Goal: Transaction & Acquisition: Book appointment/travel/reservation

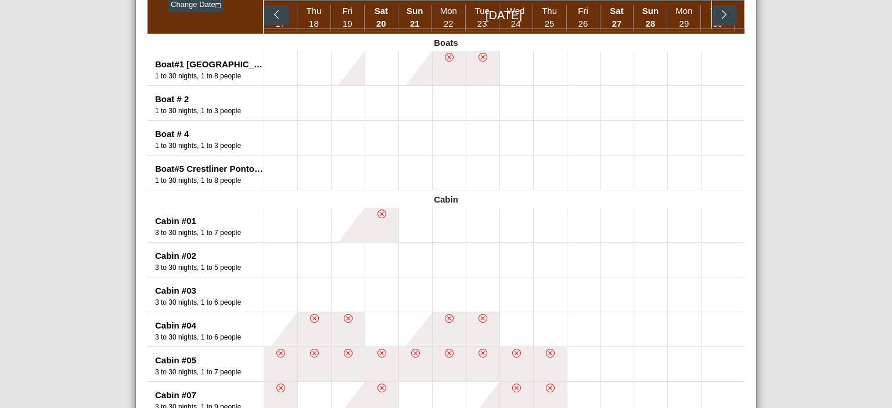
scroll to position [334, 0]
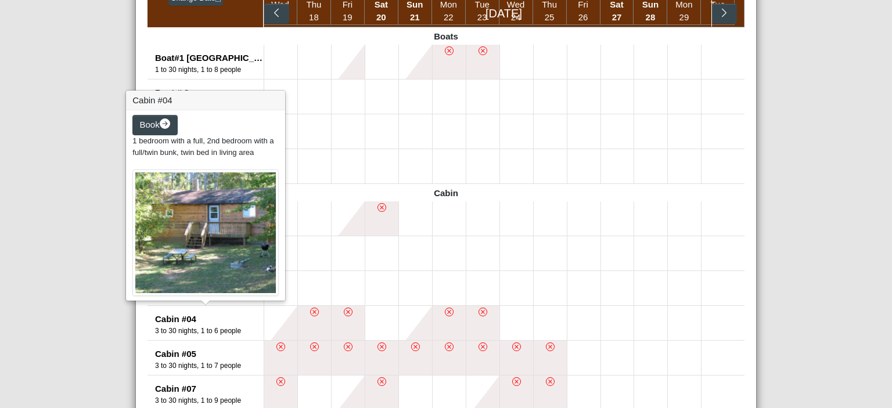
click at [165, 321] on div "Cabin #04" at bounding box center [209, 319] width 109 height 13
click at [152, 121] on span "Book" at bounding box center [150, 125] width 20 height 10
select select "*"
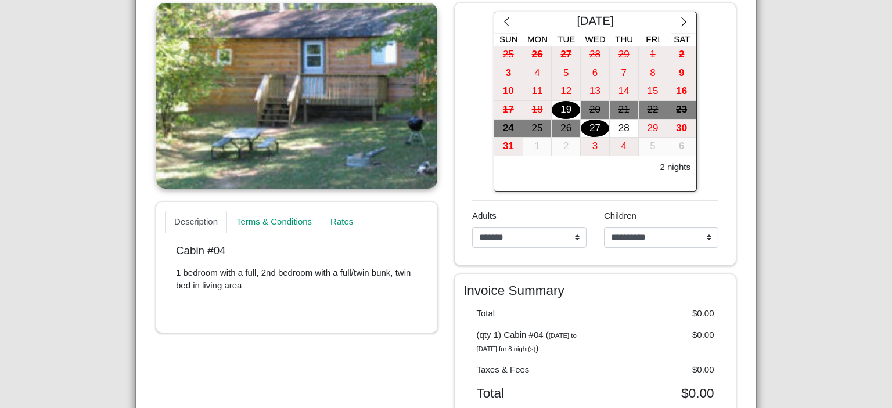
scroll to position [320, 0]
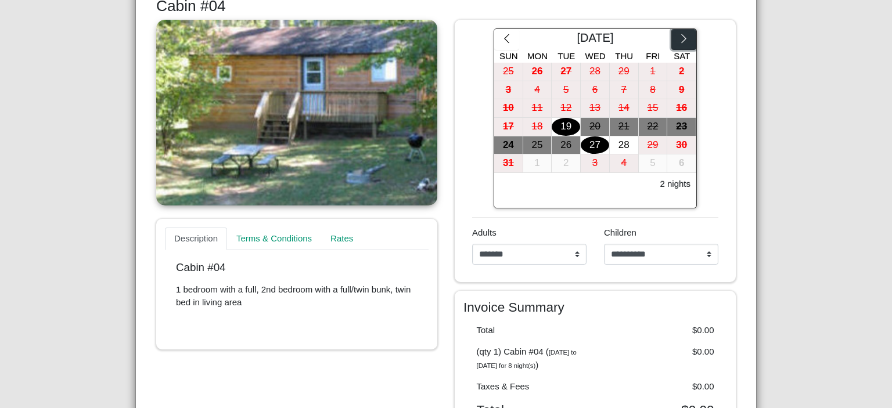
click at [671, 35] on button "button" at bounding box center [683, 39] width 25 height 21
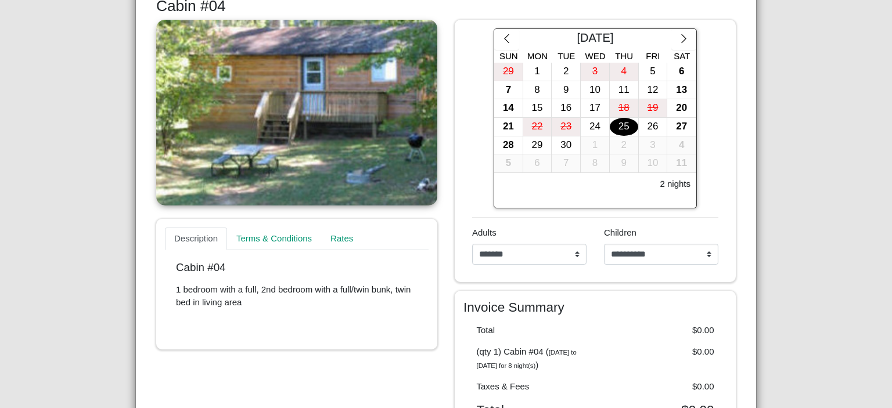
click at [609, 124] on div "25" at bounding box center [623, 127] width 28 height 18
click at [513, 147] on div "28" at bounding box center [508, 145] width 28 height 18
click at [262, 246] on link "Terms & Conditions" at bounding box center [277, 239] width 100 height 23
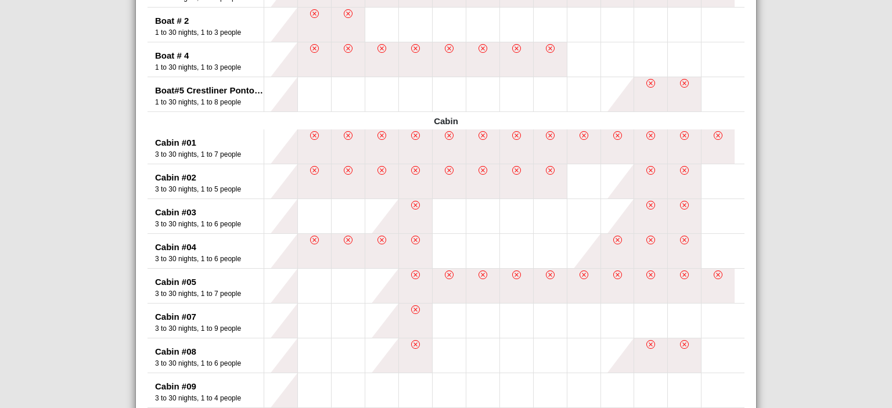
scroll to position [409, 0]
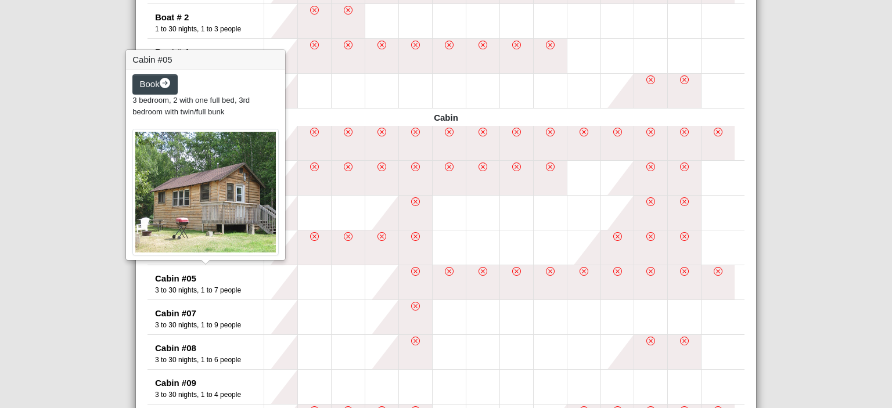
click at [167, 279] on div "Cabin #05" at bounding box center [209, 278] width 109 height 13
click at [144, 81] on span "Book" at bounding box center [150, 84] width 20 height 10
select select "*"
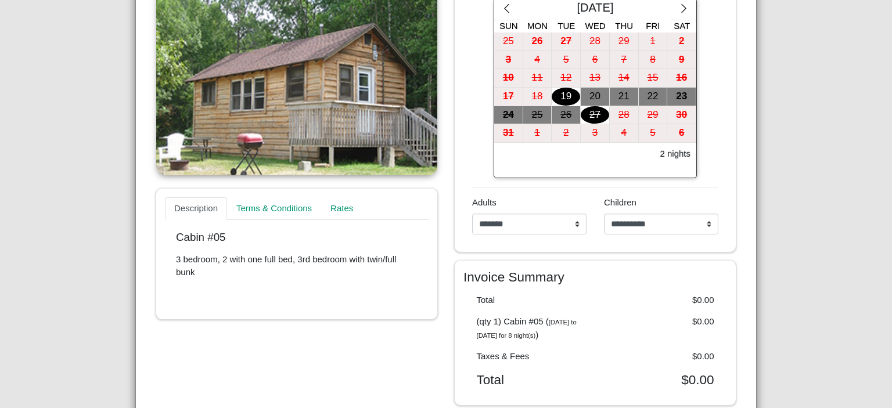
scroll to position [340, 0]
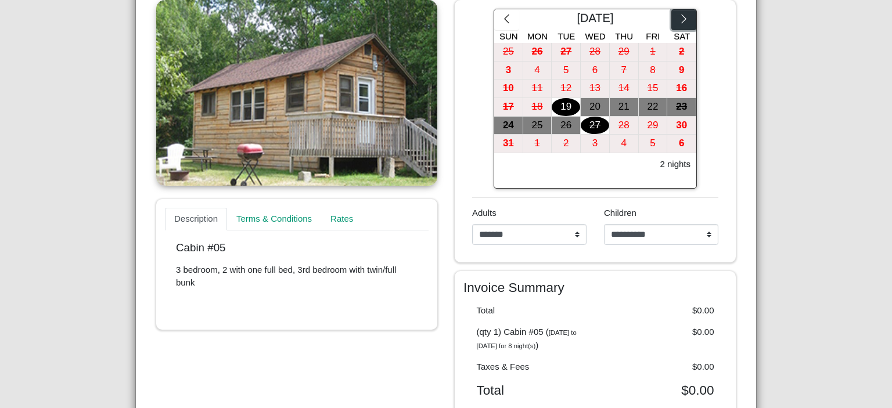
click at [684, 23] on icon "chevron right" at bounding box center [683, 18] width 11 height 11
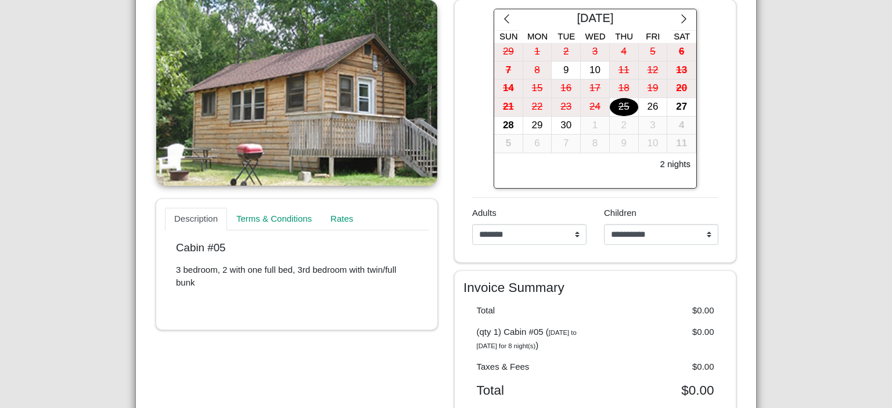
click at [622, 108] on div "25" at bounding box center [623, 107] width 28 height 18
click at [640, 109] on div "26" at bounding box center [652, 107] width 28 height 18
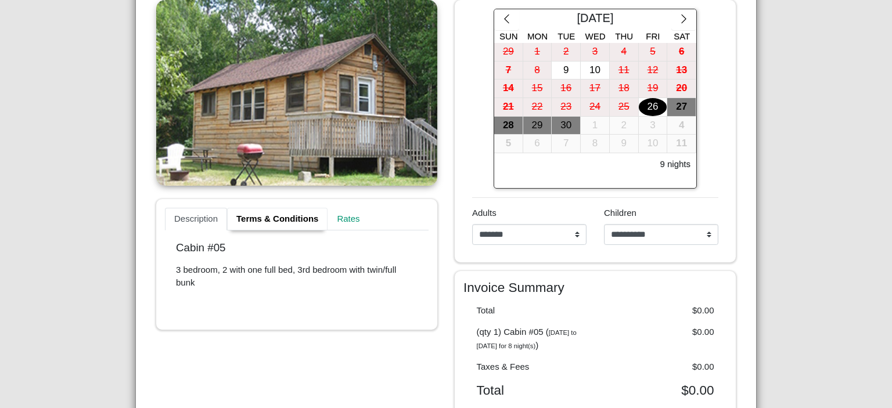
click at [239, 219] on link "Terms & Conditions" at bounding box center [277, 219] width 100 height 23
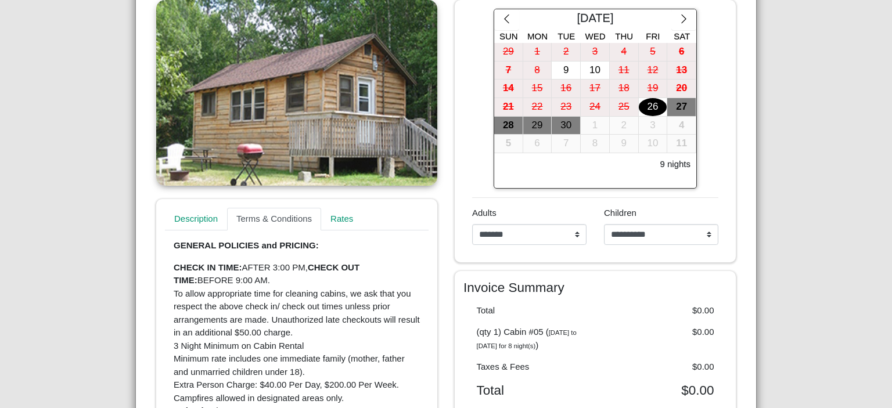
click at [115, 283] on div "High Banks Resort Close Search Availability Calendar Rental Unit Types Date Sea…" at bounding box center [446, 204] width 892 height 408
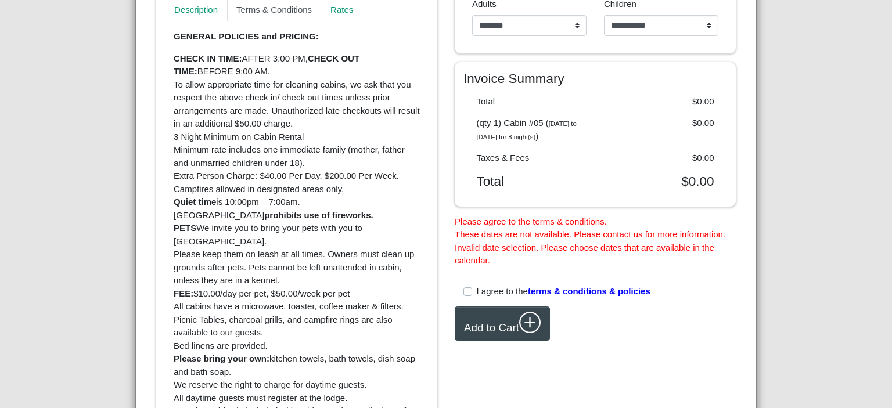
scroll to position [552, 0]
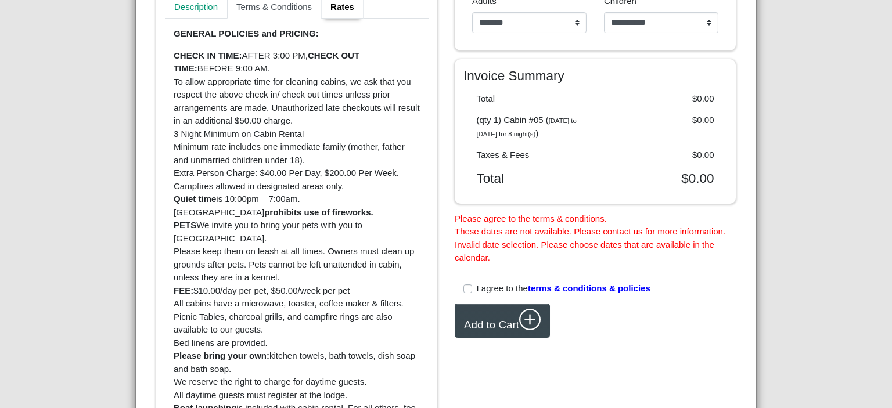
click at [342, 12] on link "Rates" at bounding box center [342, 7] width 42 height 23
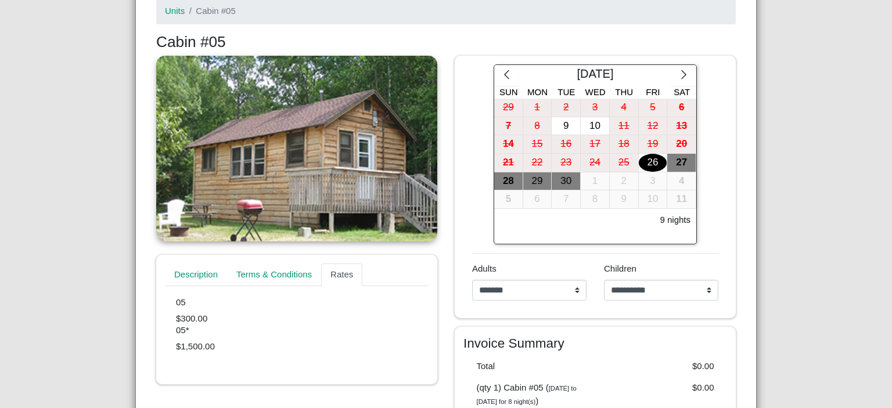
scroll to position [273, 0]
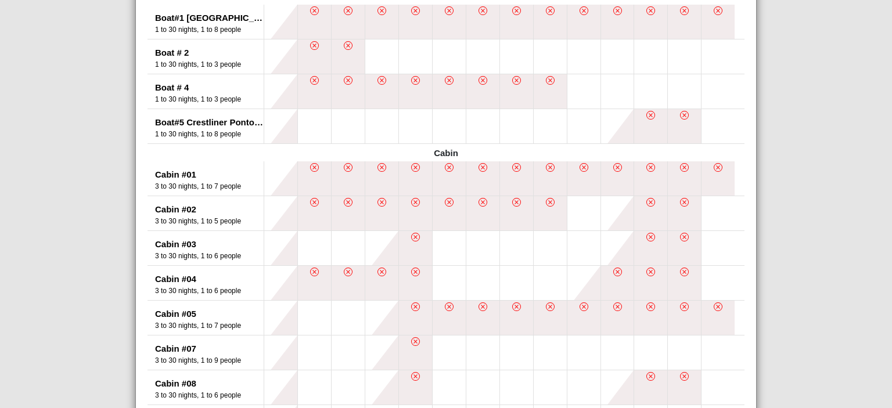
scroll to position [415, 0]
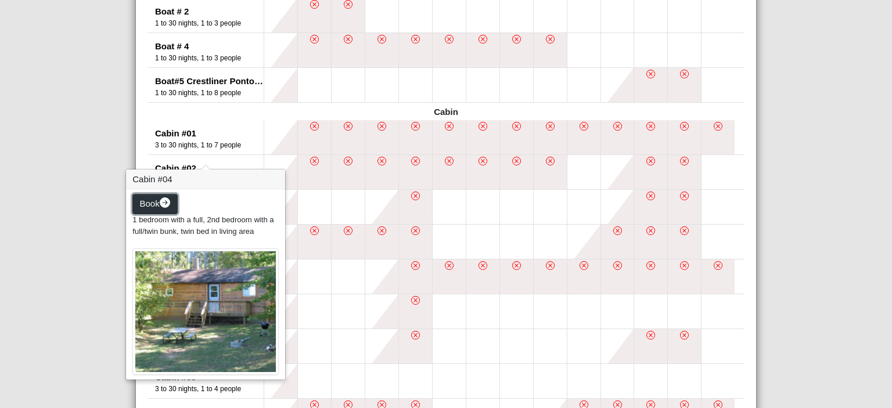
click at [149, 199] on span "Book" at bounding box center [150, 204] width 20 height 10
select select "*"
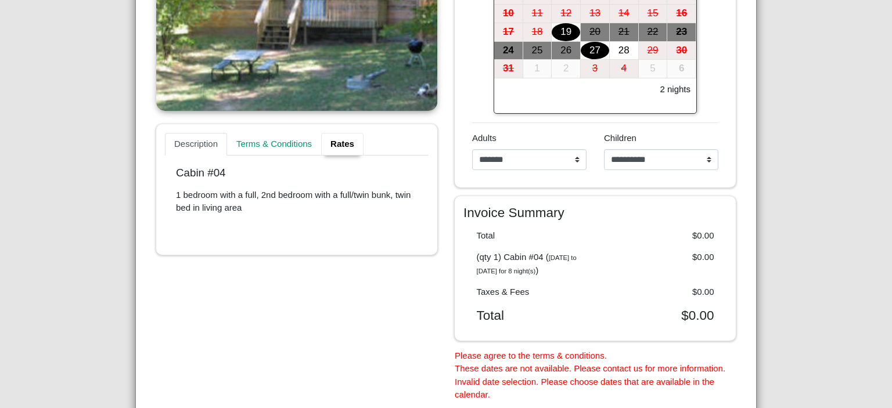
click at [339, 139] on link "Rates" at bounding box center [342, 144] width 42 height 23
